Goal: Task Accomplishment & Management: Manage account settings

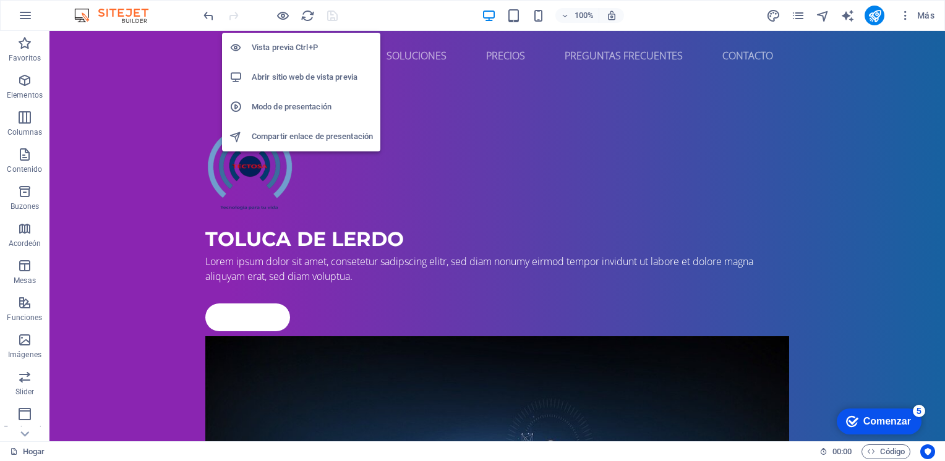
click at [282, 75] on h6 "Abrir sitio web de vista previa" at bounding box center [312, 77] width 121 height 15
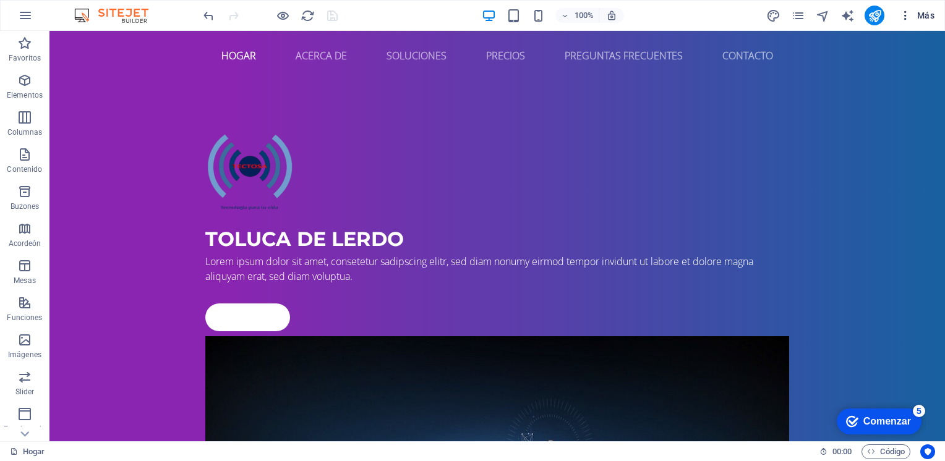
click at [905, 16] on icon "button" at bounding box center [905, 15] width 12 height 12
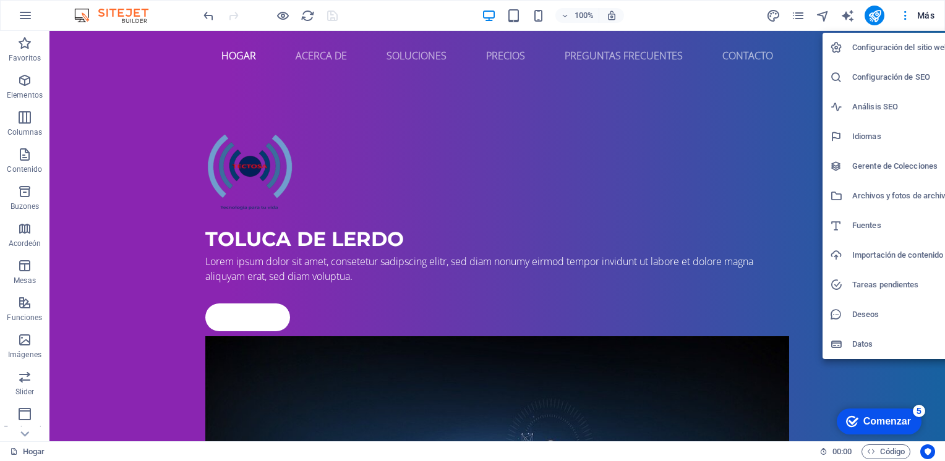
click at [886, 48] on h6 "Configuración del sitio web" at bounding box center [901, 47] width 98 height 15
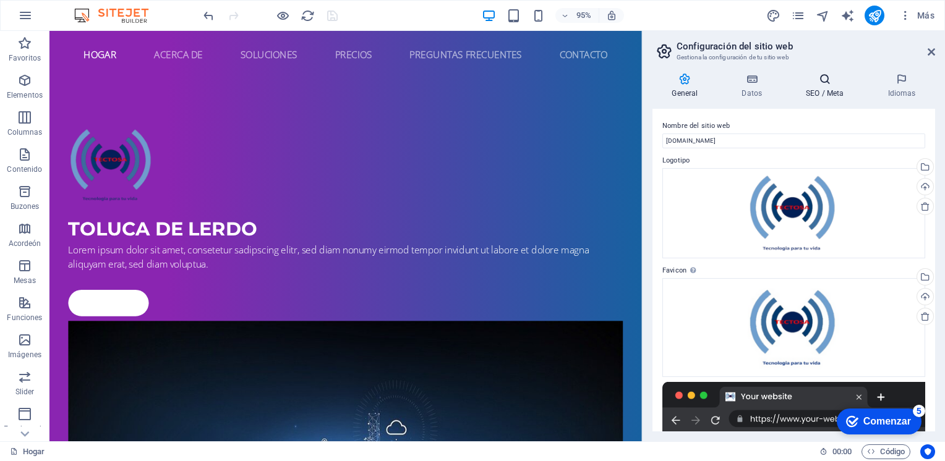
click at [821, 77] on icon at bounding box center [825, 79] width 77 height 12
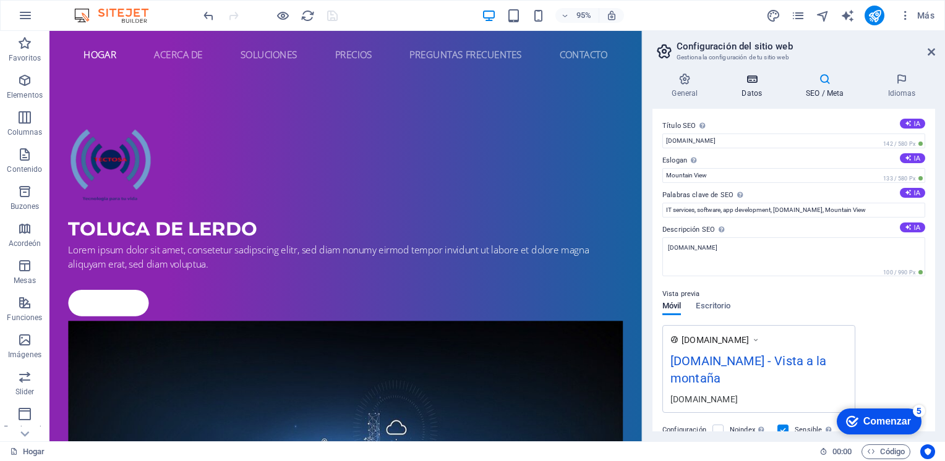
click at [761, 79] on icon at bounding box center [751, 79] width 59 height 12
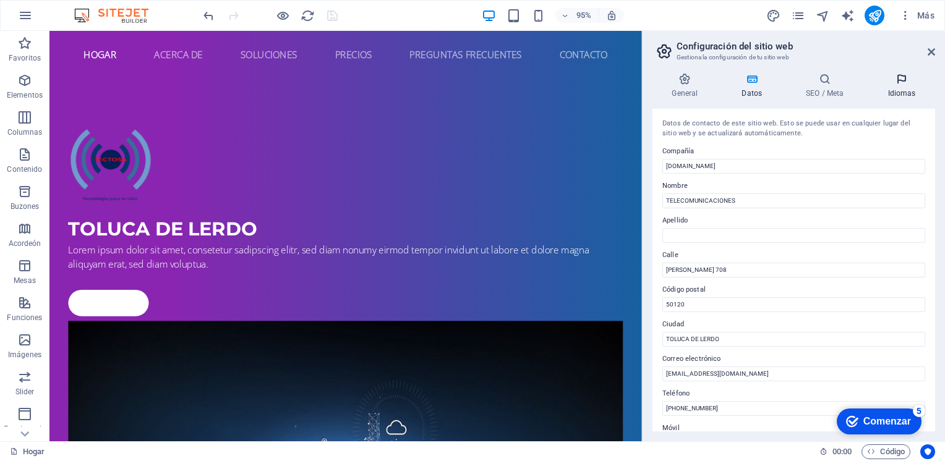
click at [896, 83] on icon at bounding box center [901, 79] width 67 height 12
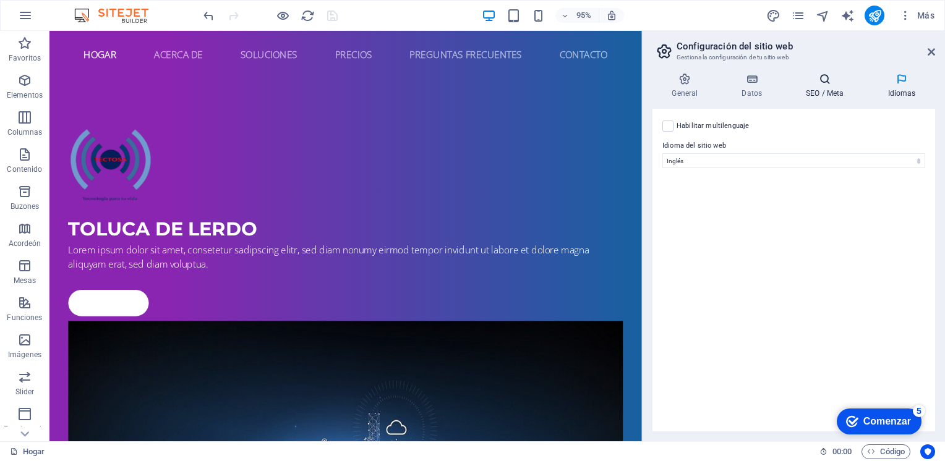
click at [860, 83] on icon at bounding box center [825, 79] width 77 height 12
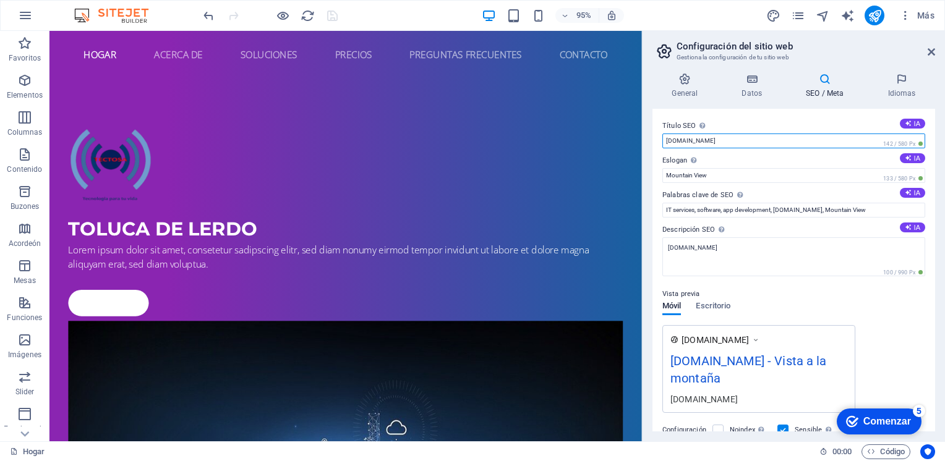
click at [717, 137] on input "[DOMAIN_NAME]" at bounding box center [793, 141] width 263 height 15
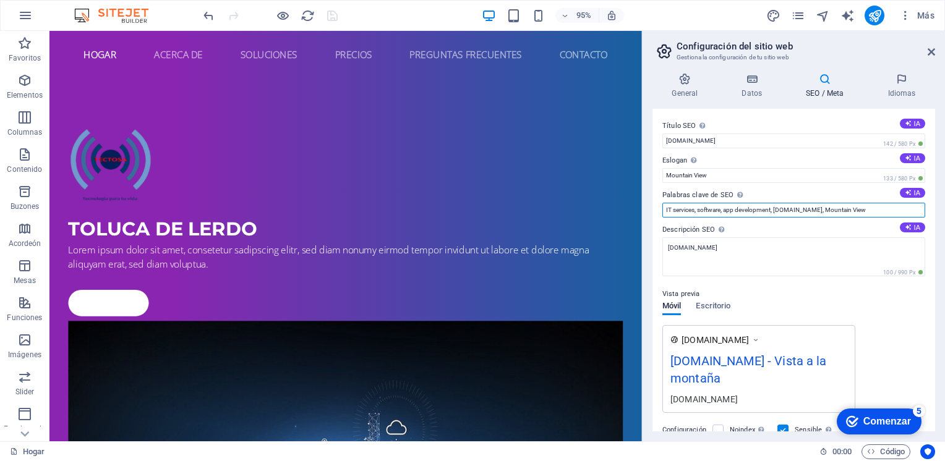
drag, startPoint x: 875, startPoint y: 207, endPoint x: 824, endPoint y: 211, distance: 50.8
click at [824, 211] on input "IT services, software, app development, [DOMAIN_NAME], Mountain View" at bounding box center [793, 210] width 263 height 15
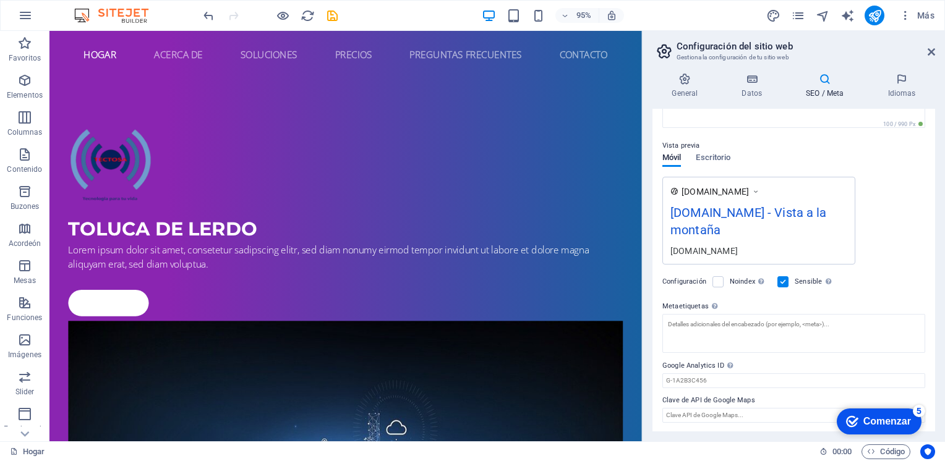
scroll to position [45, 0]
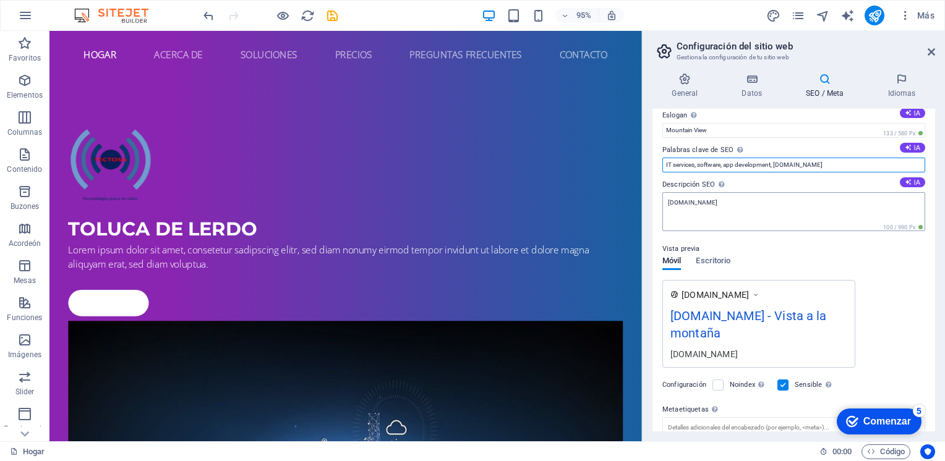
type input "IT services, software, app development, [DOMAIN_NAME]"
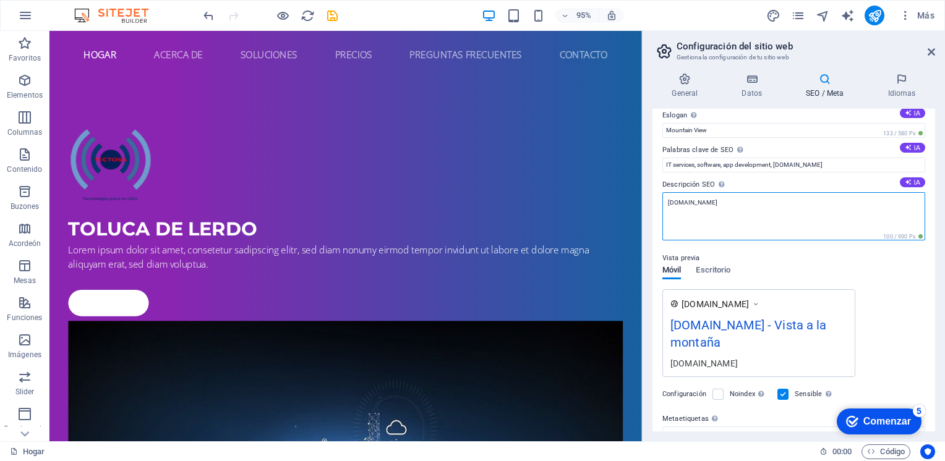
click at [834, 203] on textarea "[DOMAIN_NAME]" at bounding box center [793, 216] width 263 height 48
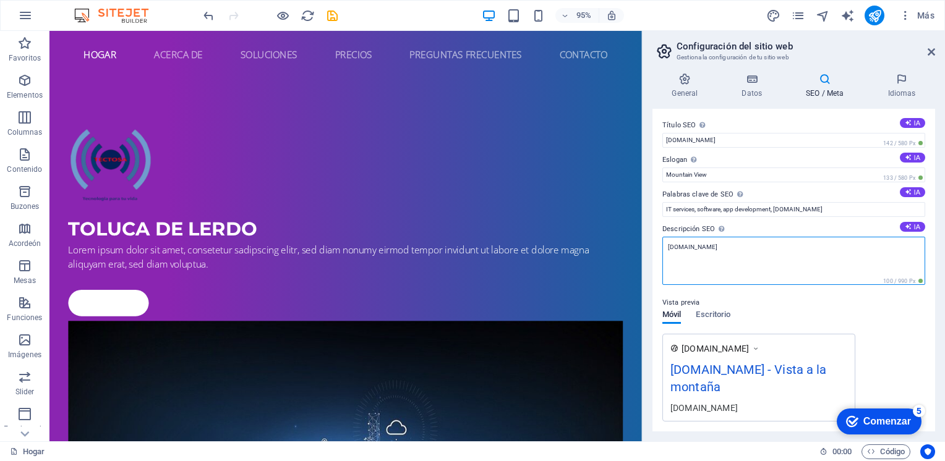
scroll to position [0, 0]
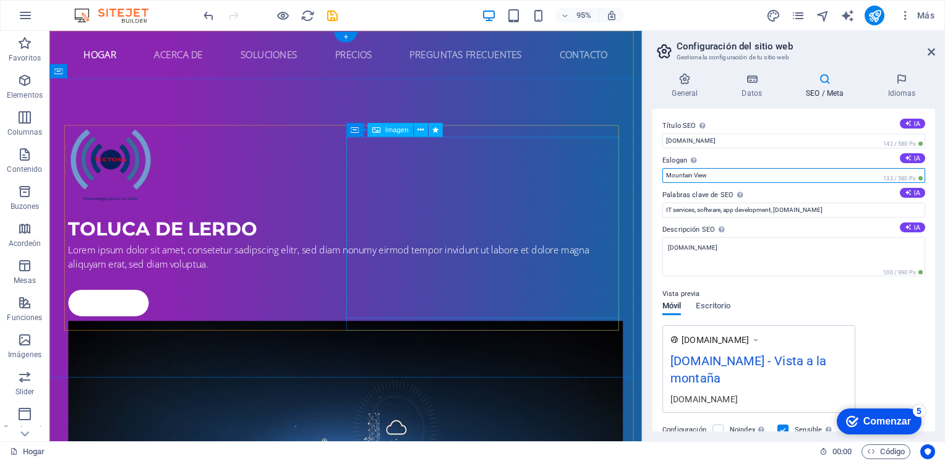
drag, startPoint x: 779, startPoint y: 207, endPoint x: 608, endPoint y: 194, distance: 171.9
type input "Software App"
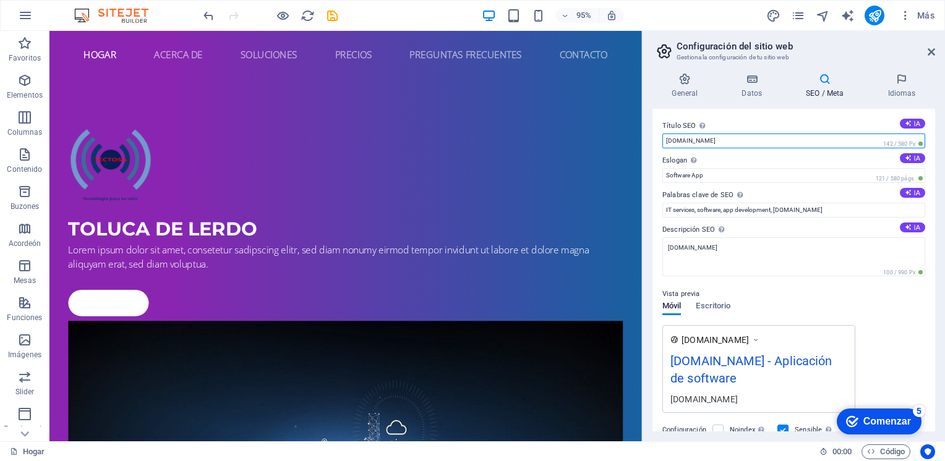
drag, startPoint x: 780, startPoint y: 168, endPoint x: 672, endPoint y: 142, distance: 111.2
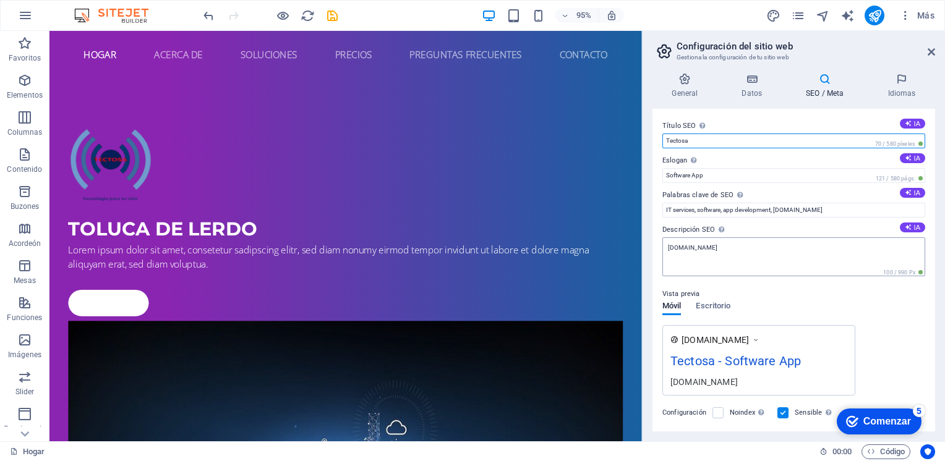
type input "Tectosa"
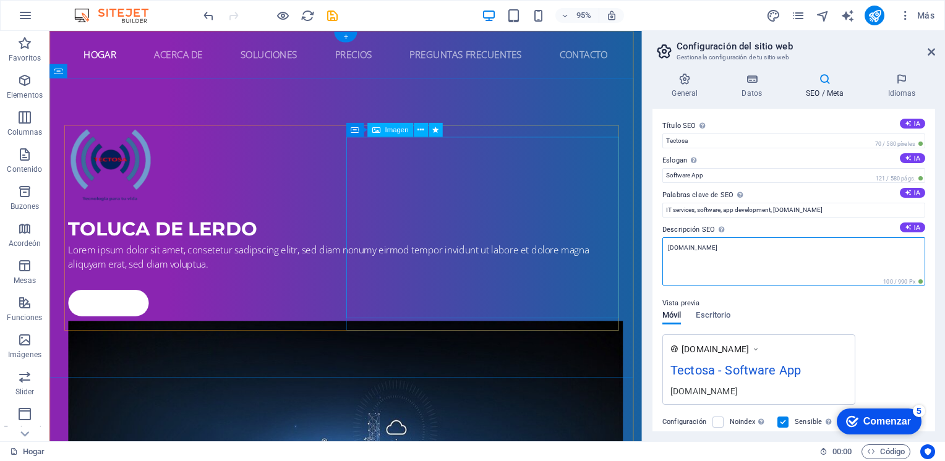
drag, startPoint x: 787, startPoint y: 275, endPoint x: 643, endPoint y: 266, distance: 144.4
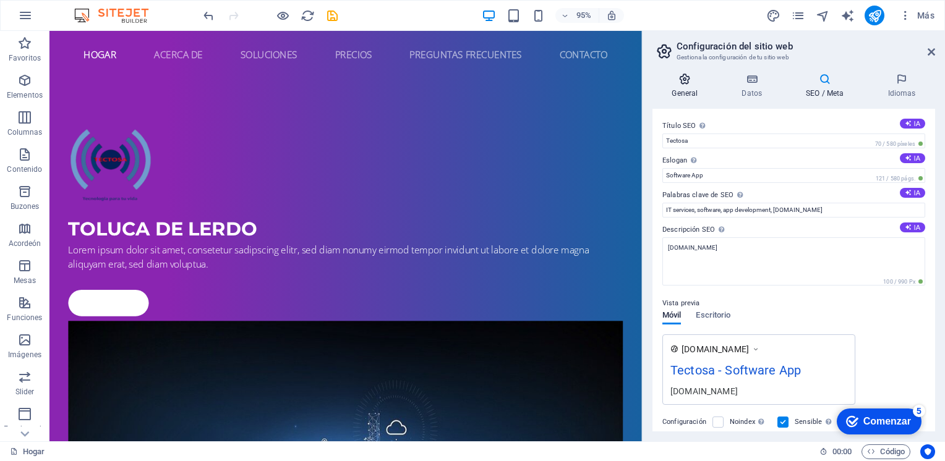
click at [686, 82] on icon at bounding box center [684, 79] width 65 height 12
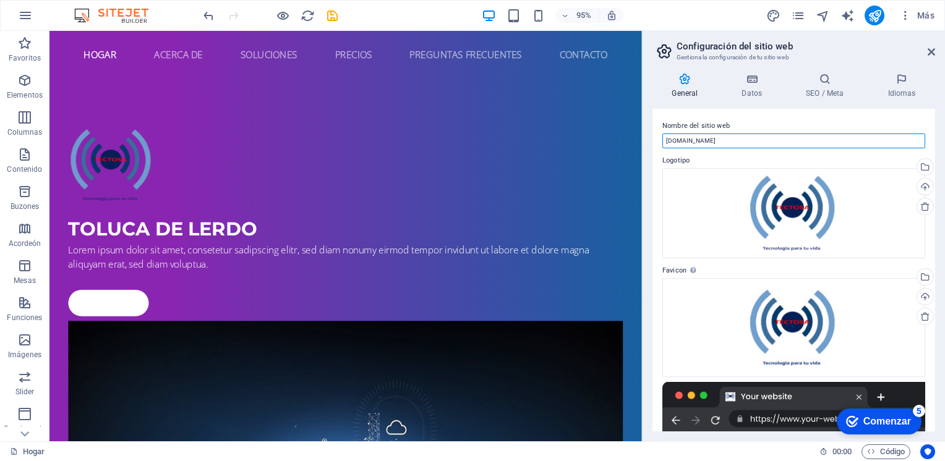
click at [735, 134] on input "[DOMAIN_NAME]" at bounding box center [793, 141] width 263 height 15
drag, startPoint x: 625, startPoint y: 150, endPoint x: 708, endPoint y: 171, distance: 85.5
type input "Tectosa"
click at [781, 132] on label "Nombre del sitio web" at bounding box center [793, 126] width 263 height 15
click at [781, 134] on input "Tectosa" at bounding box center [793, 141] width 263 height 15
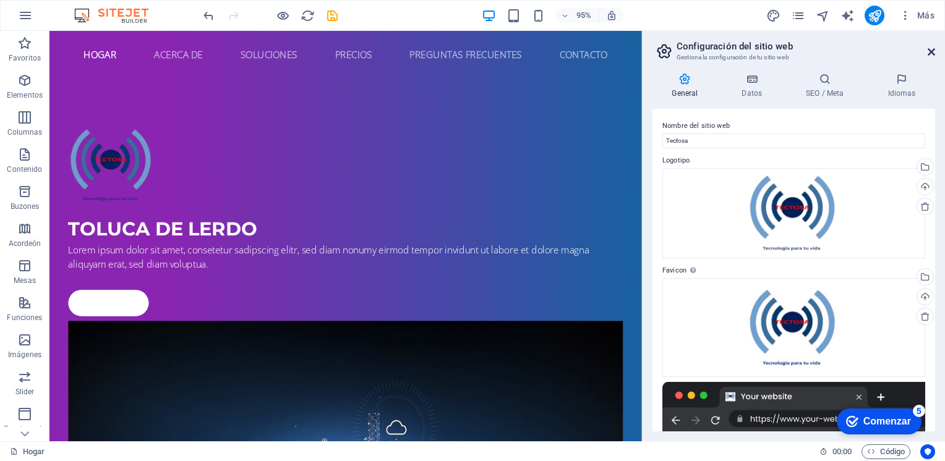
click at [933, 49] on icon at bounding box center [931, 52] width 7 height 10
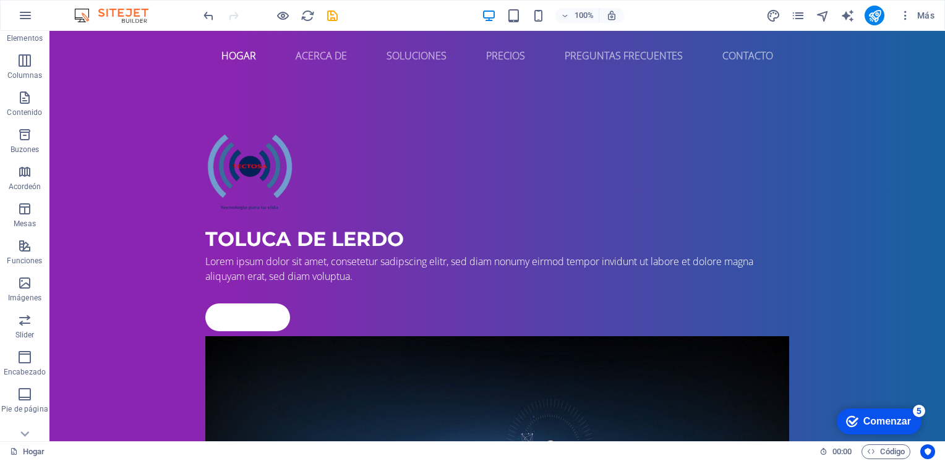
scroll to position [103, 0]
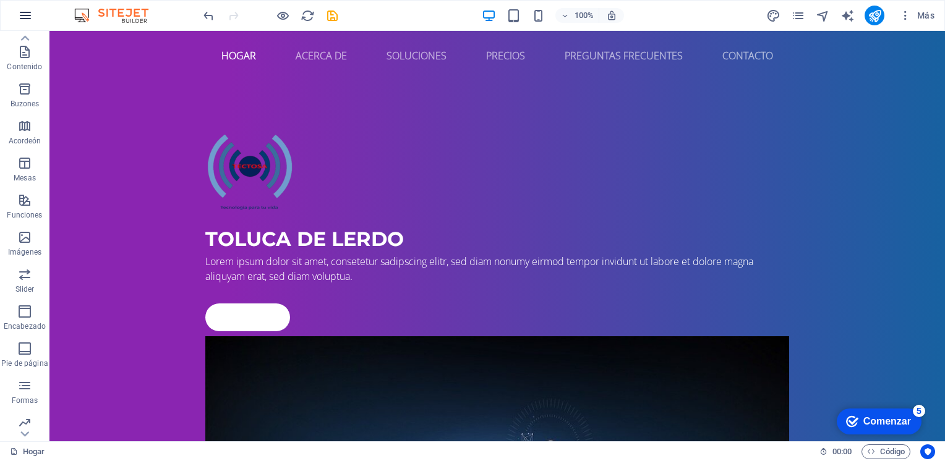
click at [25, 22] on icon "button" at bounding box center [25, 15] width 15 height 15
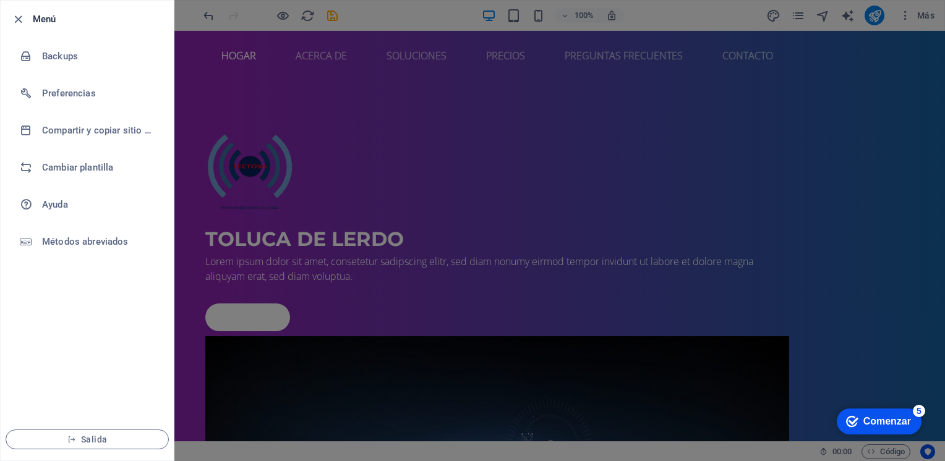
click at [297, 105] on div at bounding box center [472, 230] width 945 height 461
